Goal: Information Seeking & Learning: Learn about a topic

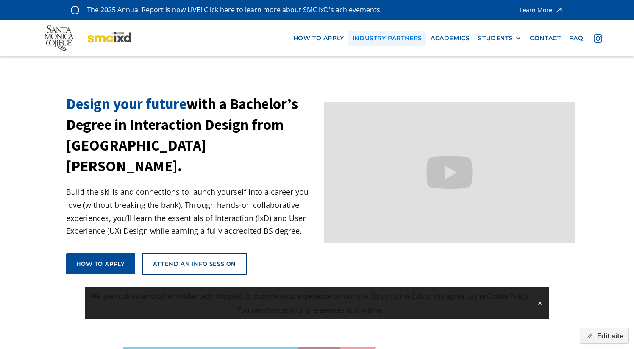
click at [384, 39] on link "industry partners" at bounding box center [387, 39] width 78 height 16
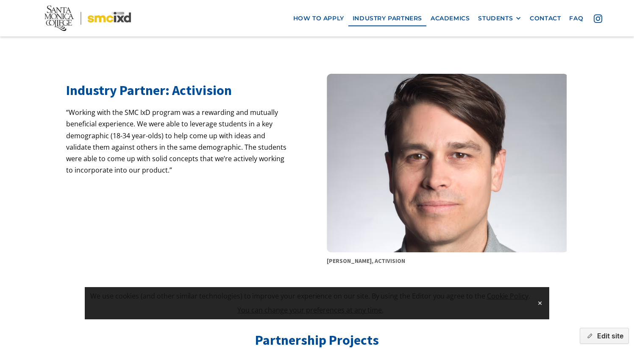
scroll to position [573, 0]
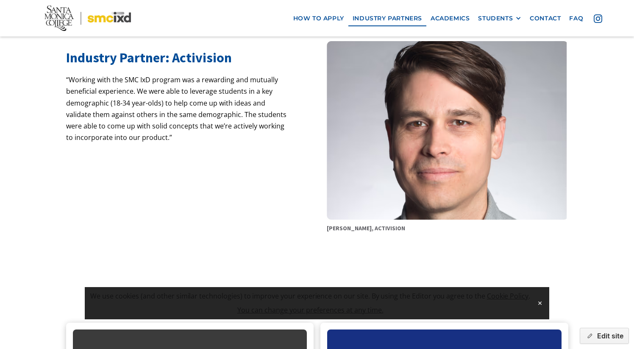
click at [159, 57] on h2 "Industry Partner: Activision" at bounding box center [178, 58] width 225 height 16
click at [156, 58] on h2 "Industry Partner: Activision" at bounding box center [178, 58] width 225 height 16
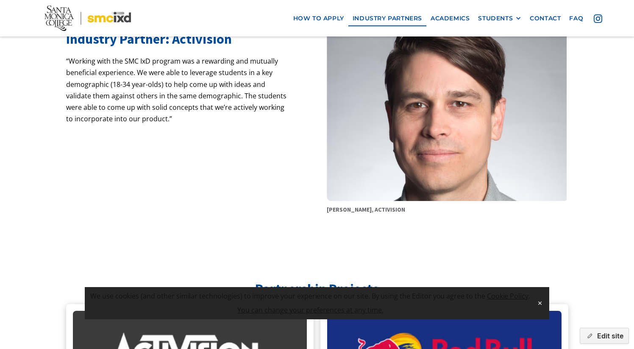
scroll to position [743, 0]
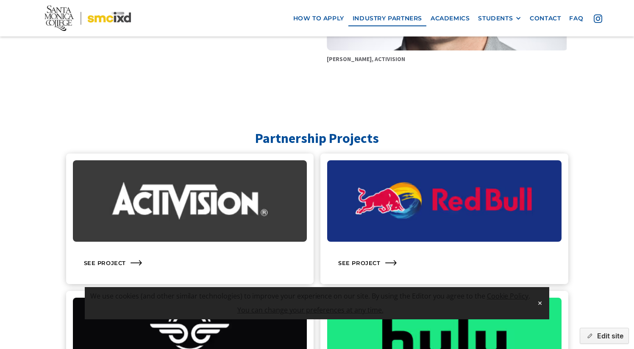
click at [166, 189] on img at bounding box center [190, 200] width 234 height 81
